Goal: Information Seeking & Learning: Learn about a topic

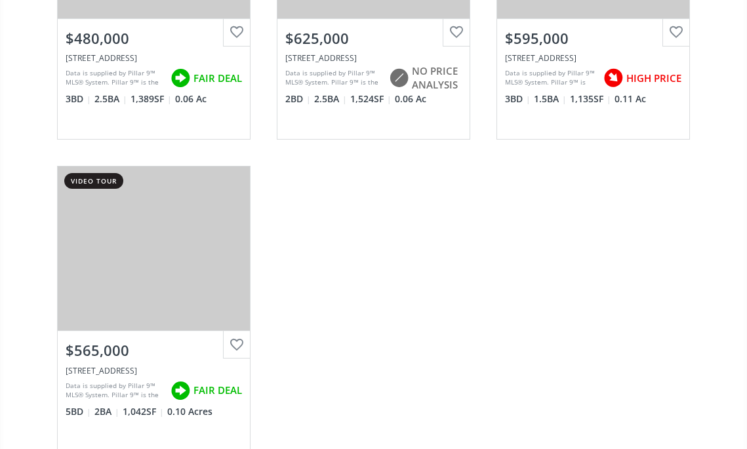
scroll to position [984, 0]
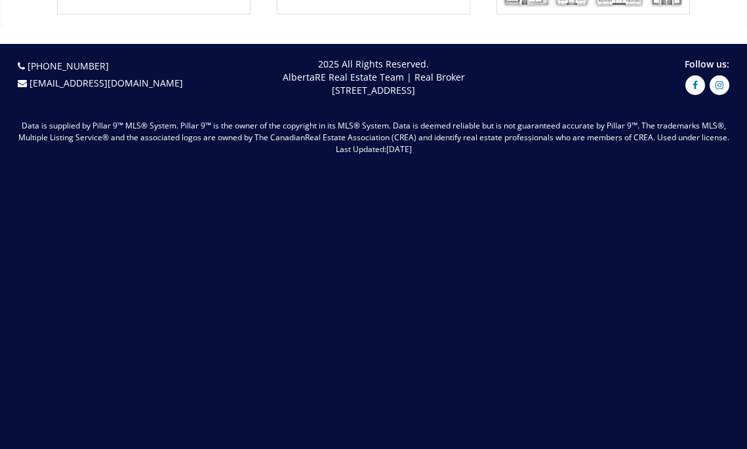
scroll to position [3608, 0]
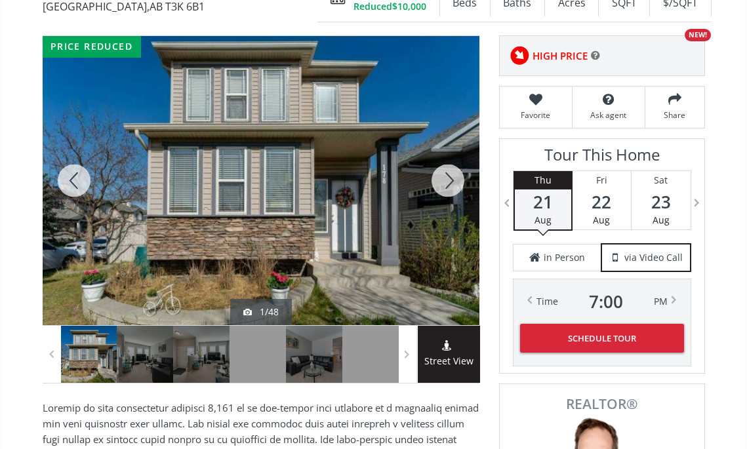
scroll to position [197, 0]
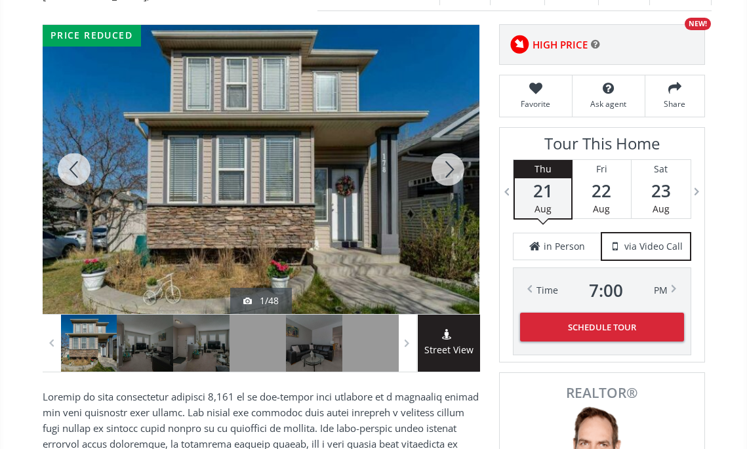
click at [451, 205] on div at bounding box center [448, 169] width 63 height 289
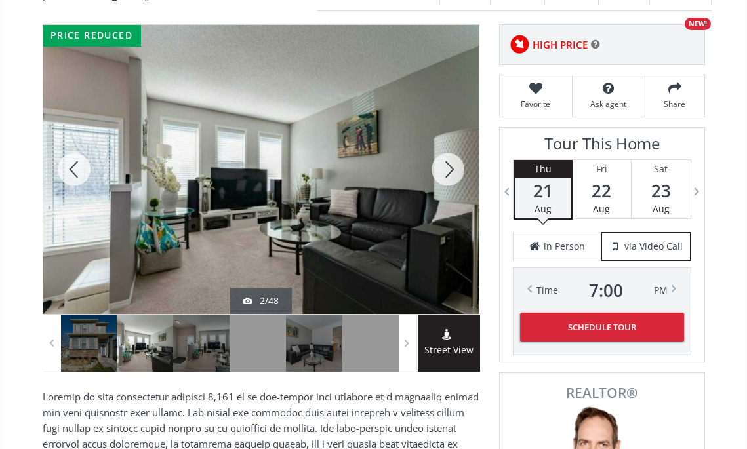
click at [451, 203] on div at bounding box center [448, 169] width 63 height 289
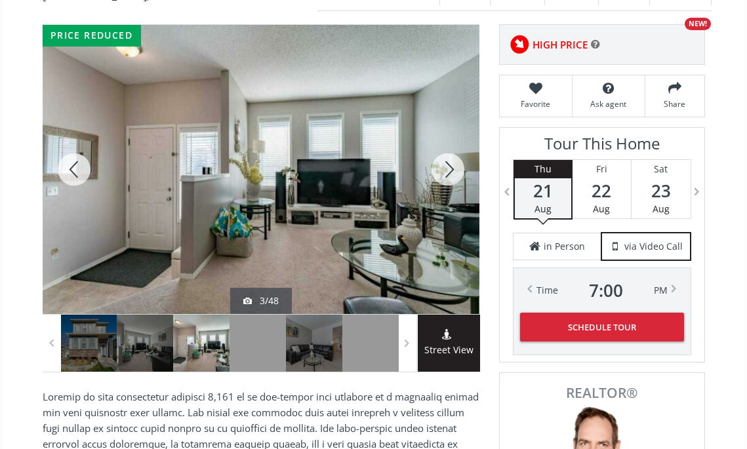
click at [451, 203] on div at bounding box center [448, 169] width 63 height 289
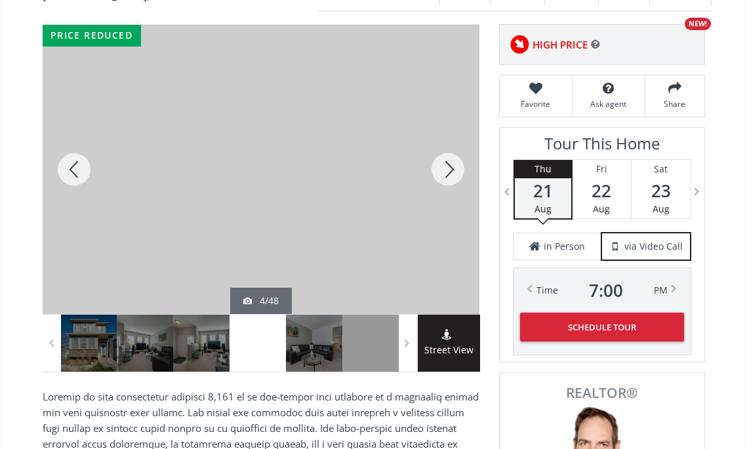
click at [451, 203] on div at bounding box center [448, 169] width 63 height 289
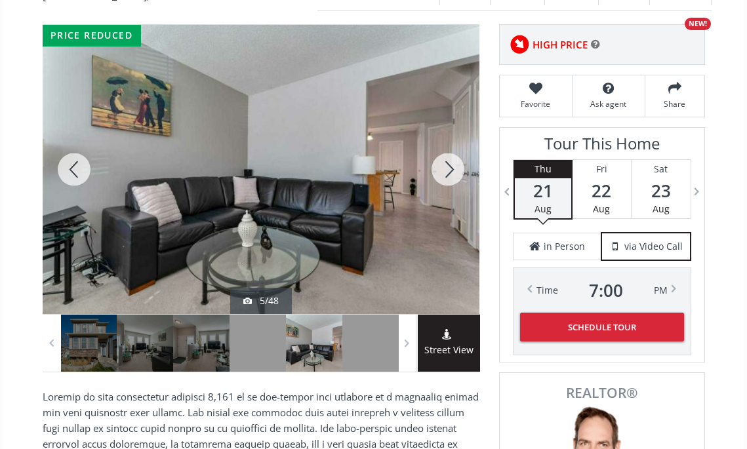
click at [451, 203] on div at bounding box center [448, 169] width 63 height 289
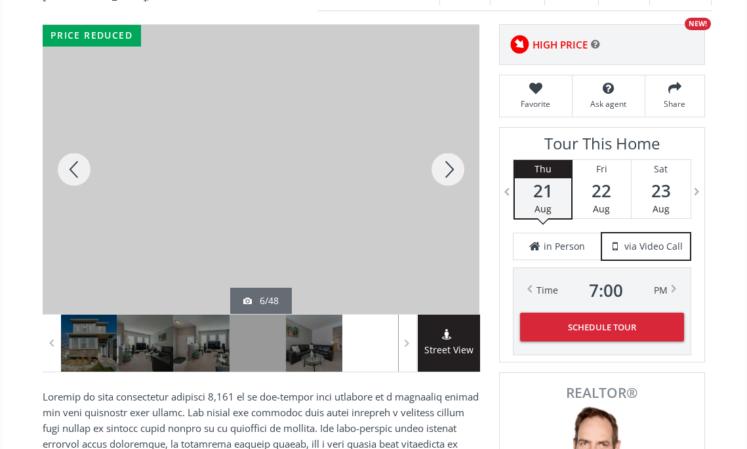
click at [451, 203] on div at bounding box center [448, 169] width 63 height 289
